Goal: Task Accomplishment & Management: Use online tool/utility

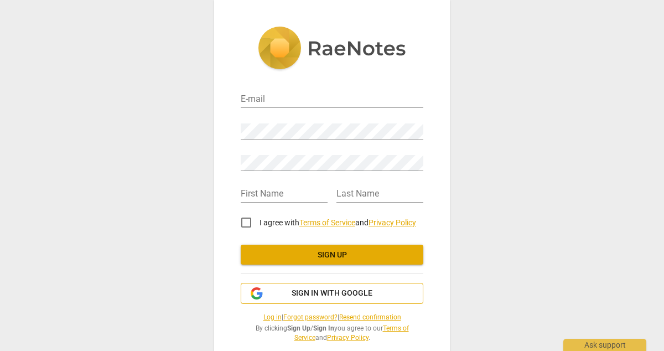
click at [351, 293] on span "Sign in with Google" at bounding box center [332, 293] width 81 height 11
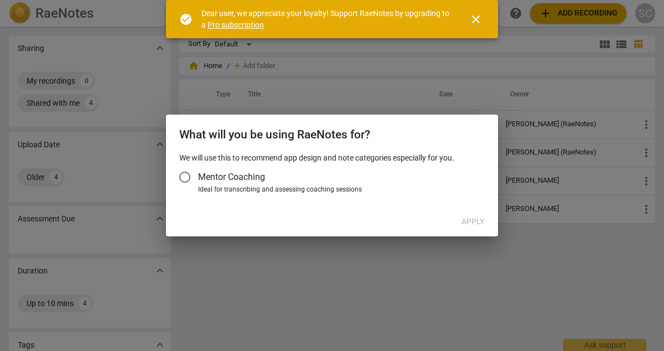
click at [186, 176] on input "Mentor Coaching" at bounding box center [184, 177] width 27 height 27
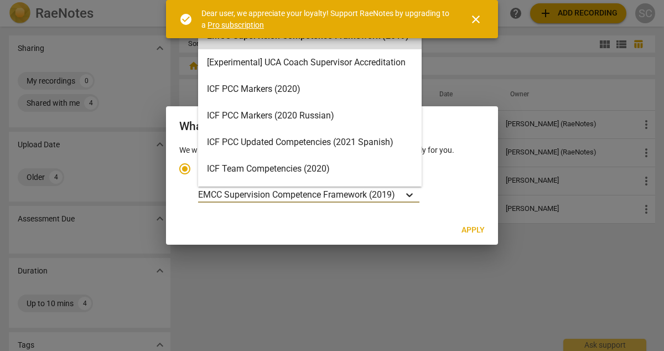
click at [408, 194] on icon "Account type" at bounding box center [409, 194] width 11 height 11
click at [0, 0] on input "Ideal for transcribing and assessing coaching sessions EMCC Supervision Compete…" at bounding box center [0, 0] width 0 height 0
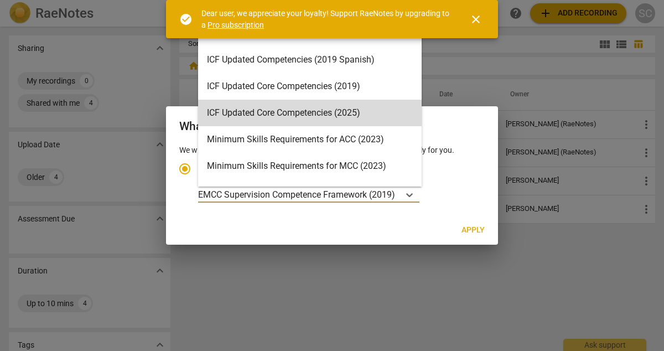
scroll to position [168, 0]
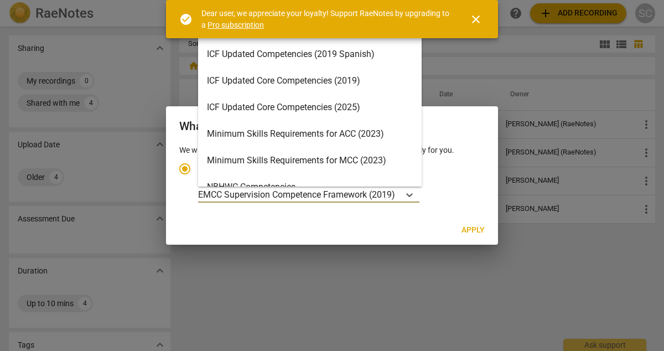
click at [335, 154] on div "Minimum Skills Requirements for MCC (2023)" at bounding box center [309, 160] width 223 height 27
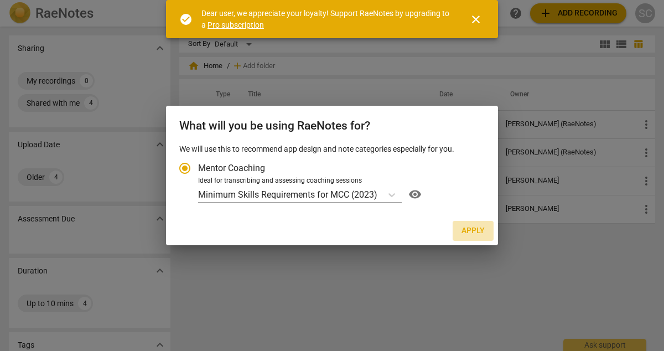
click at [473, 232] on span "Apply" at bounding box center [472, 230] width 23 height 11
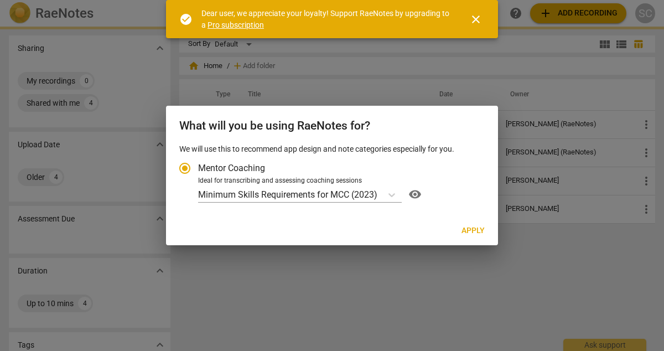
radio input "false"
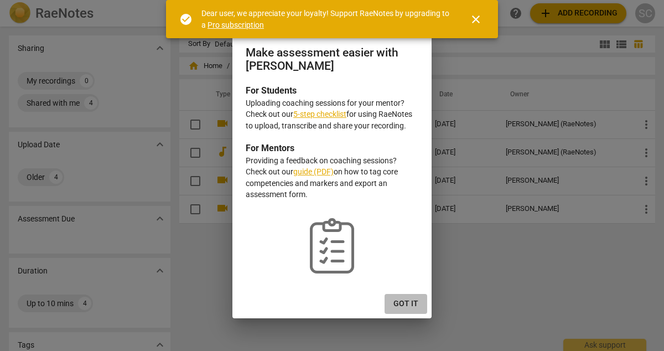
click at [406, 301] on span "Got it" at bounding box center [405, 303] width 25 height 11
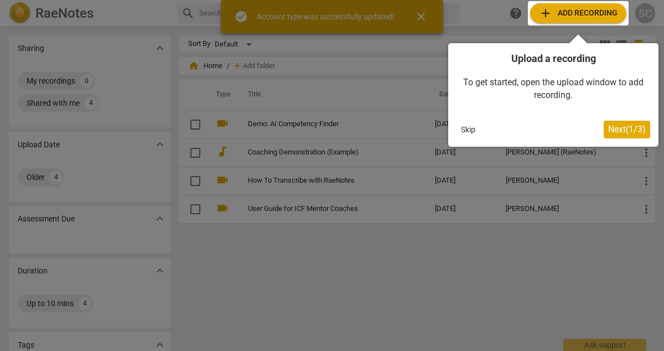
click at [466, 124] on button "Skip" at bounding box center [467, 129] width 23 height 17
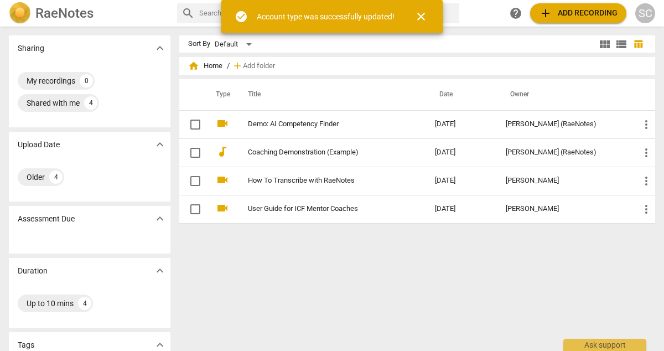
click at [564, 16] on span "add Add recording" at bounding box center [578, 13] width 79 height 13
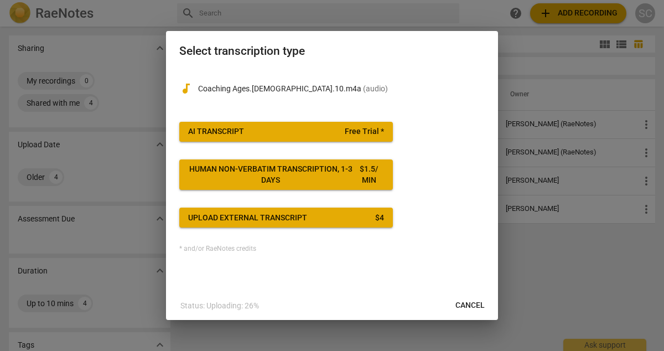
click at [263, 135] on span "AI Transcript Free Trial *" at bounding box center [286, 131] width 196 height 11
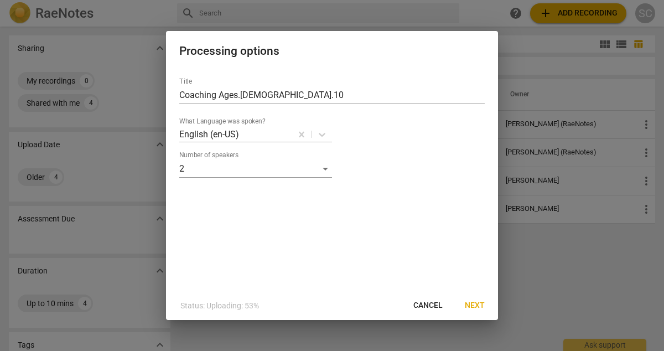
click at [480, 309] on span "Next" at bounding box center [475, 305] width 20 height 11
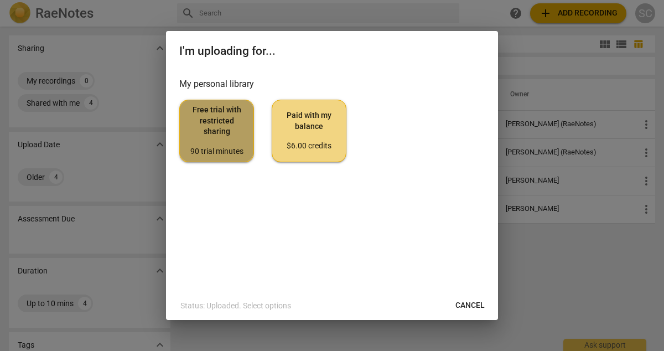
click at [205, 138] on span "Free trial with restricted sharing 90 trial minutes" at bounding box center [217, 131] width 56 height 52
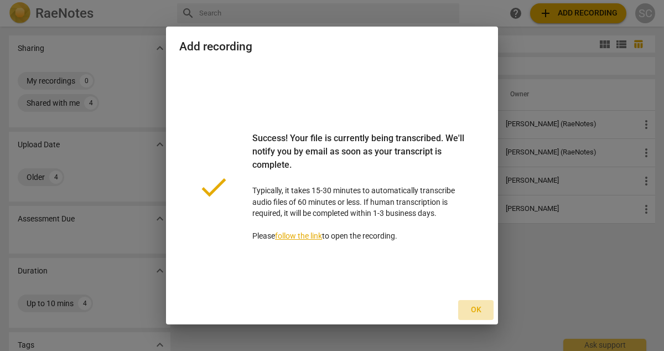
click at [476, 308] on span "Ok" at bounding box center [476, 309] width 18 height 11
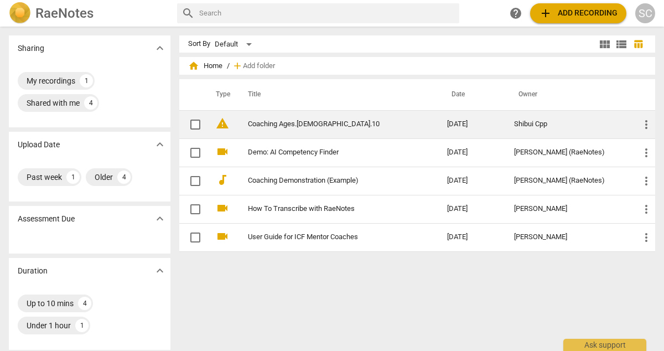
click at [613, 125] on div "Shibui Cpp" at bounding box center [568, 124] width 108 height 8
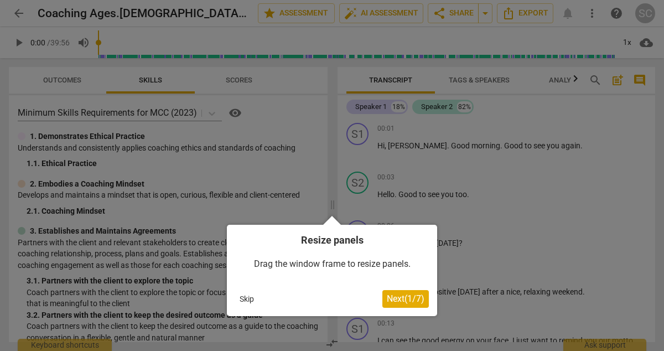
click at [243, 298] on button "Skip" at bounding box center [246, 298] width 23 height 17
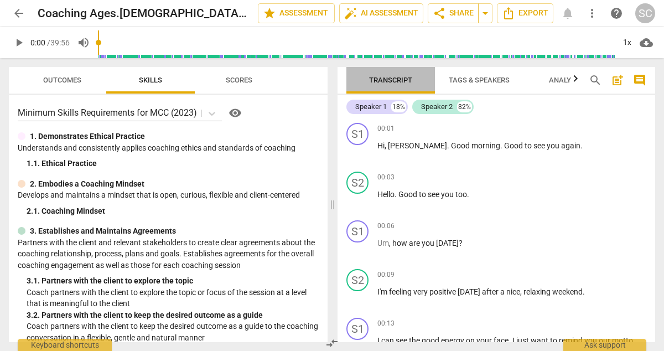
click at [394, 79] on span "Transcript" at bounding box center [390, 80] width 43 height 8
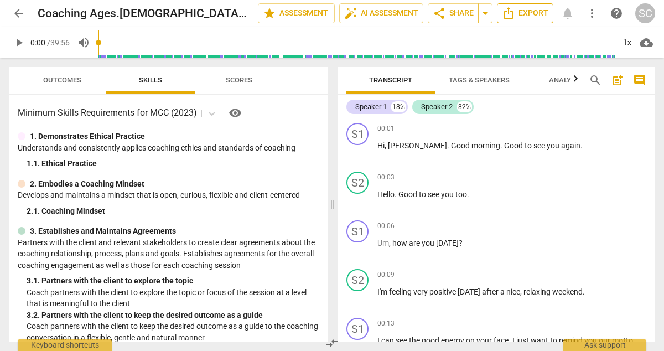
click at [526, 15] on span "Export" at bounding box center [525, 13] width 46 height 13
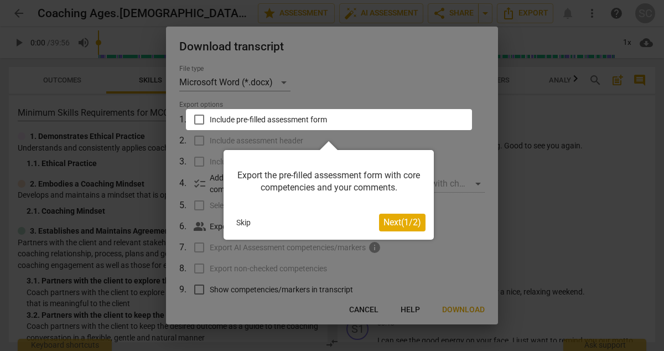
click at [241, 226] on button "Skip" at bounding box center [243, 222] width 23 height 17
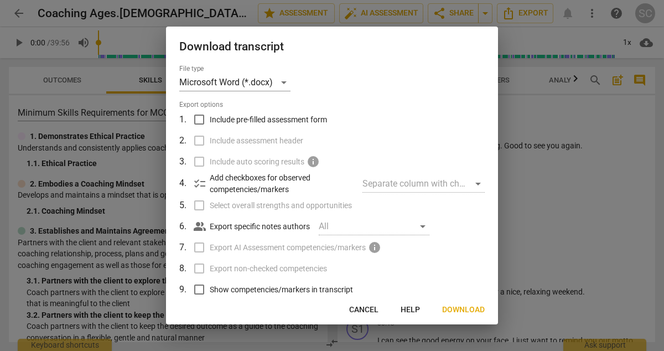
click at [367, 311] on span "Cancel" at bounding box center [363, 309] width 29 height 11
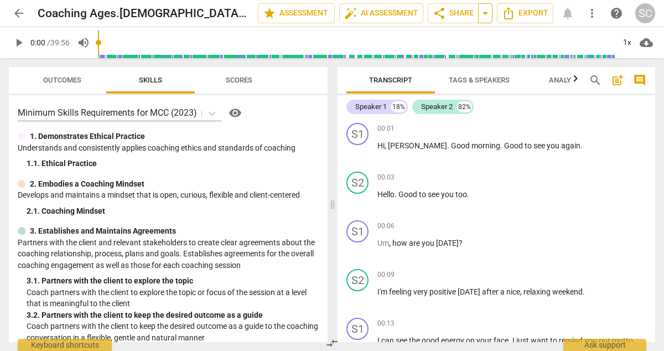
click at [482, 15] on span "arrow_drop_down" at bounding box center [484, 13] width 13 height 13
click at [528, 12] on span "Export" at bounding box center [525, 13] width 46 height 13
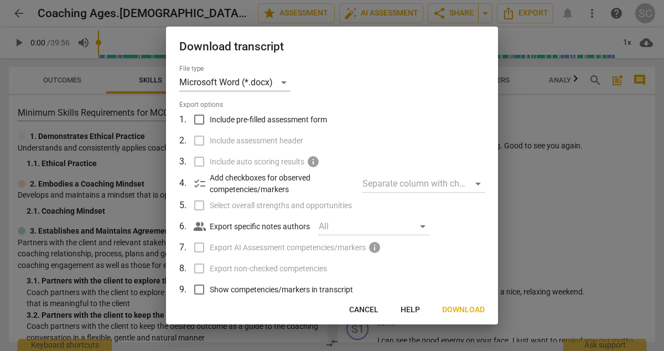
click at [468, 311] on span "Download" at bounding box center [463, 309] width 43 height 11
